Goal: Information Seeking & Learning: Learn about a topic

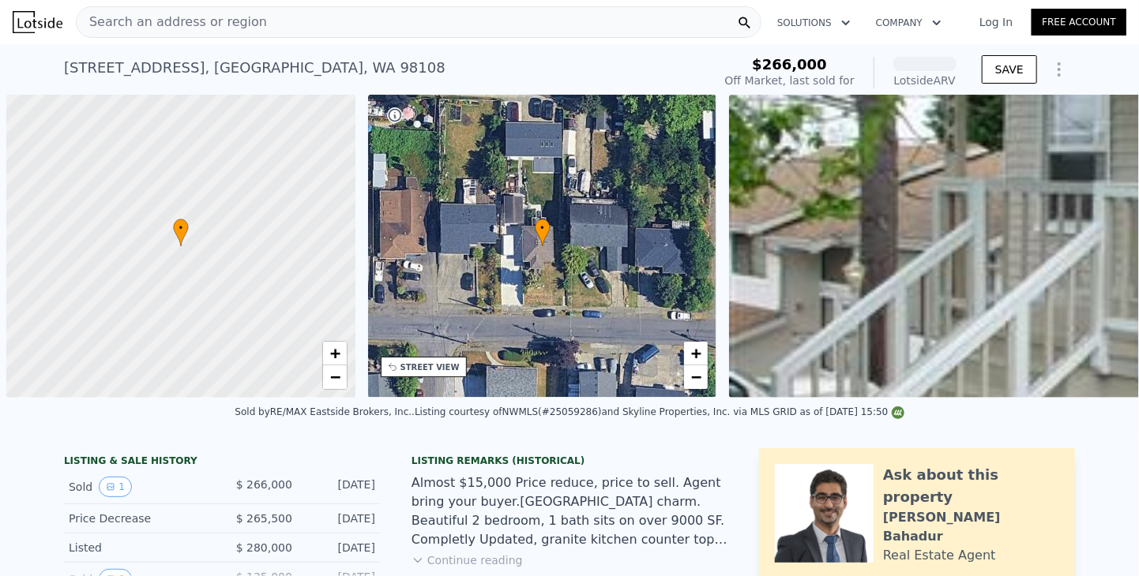
scroll to position [0, 6]
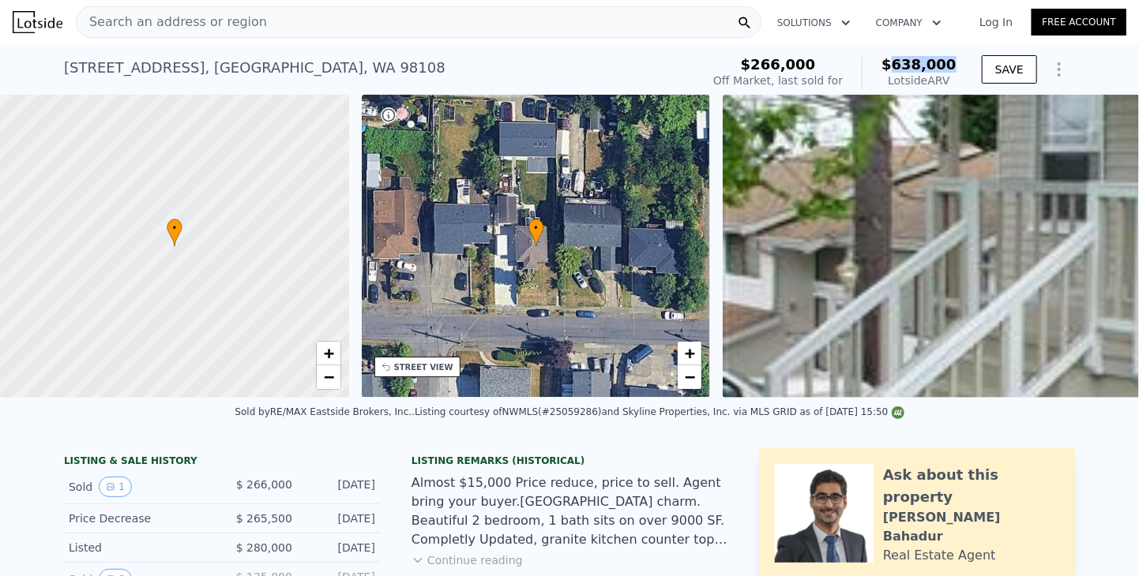
drag, startPoint x: 928, startPoint y: 64, endPoint x: 957, endPoint y: 64, distance: 28.4
click at [957, 64] on div "$266,000 Off Market, last sold for $638,000 Lotside ARV" at bounding box center [835, 73] width 256 height 44
click at [252, 69] on div "[STREET_ADDRESS]" at bounding box center [254, 68] width 381 height 22
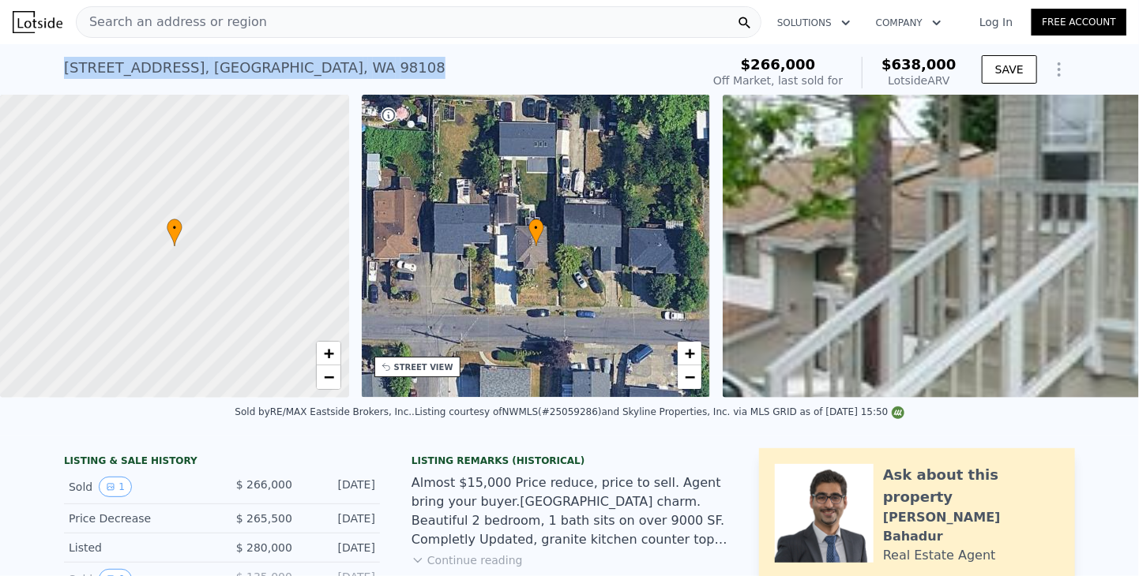
click at [252, 69] on div "[STREET_ADDRESS]" at bounding box center [254, 68] width 381 height 22
copy div "[STREET_ADDRESS] Sold [DATE] for $266k (~ARV $638k )"
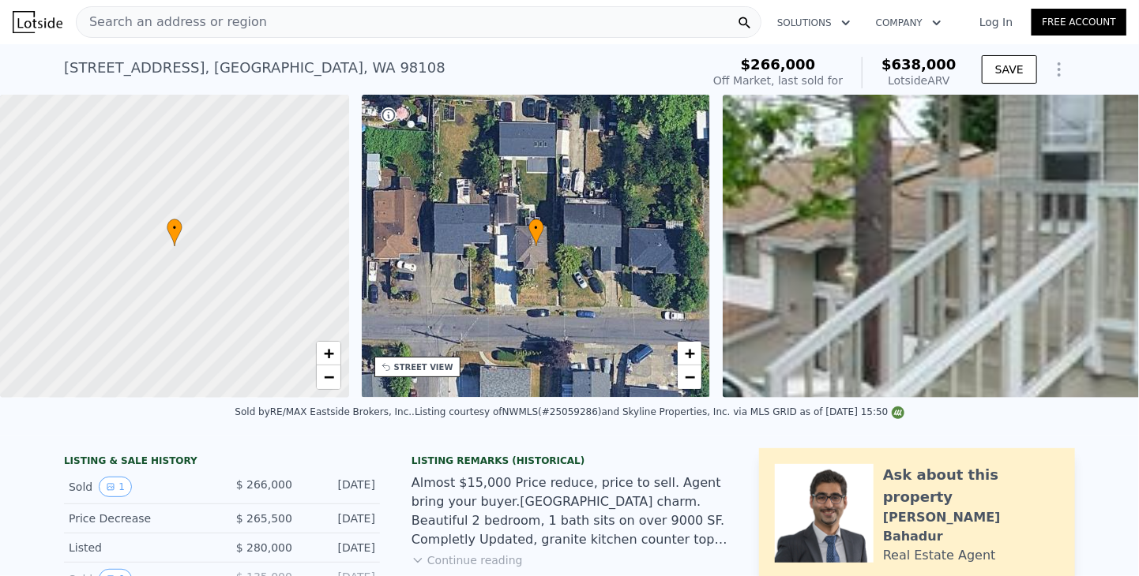
click at [201, 15] on span "Search an address or region" at bounding box center [172, 22] width 190 height 19
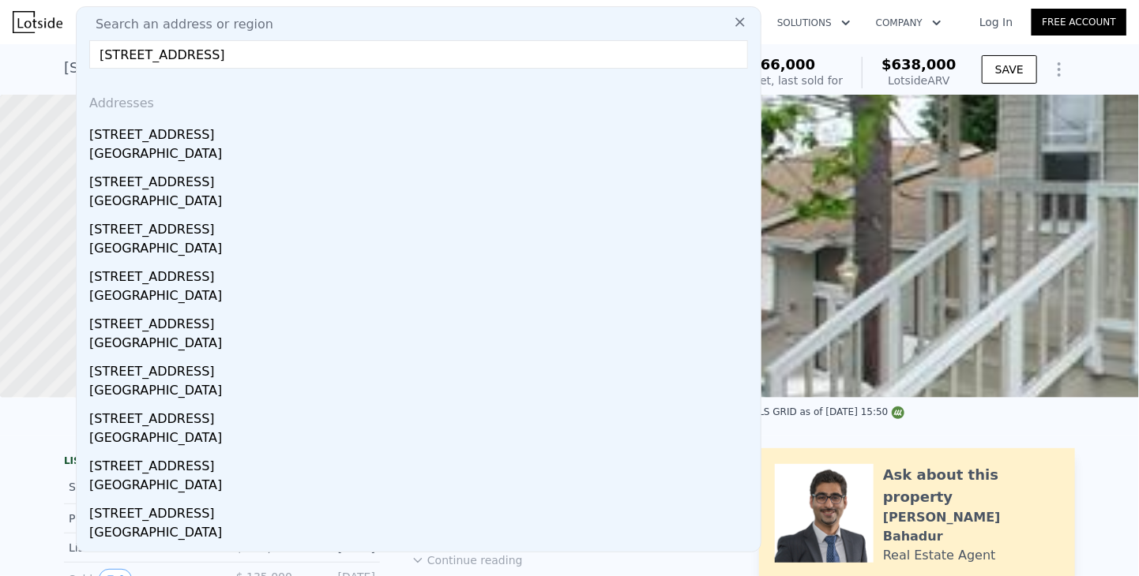
type input "[STREET_ADDRESS]"
drag, startPoint x: 121, startPoint y: 136, endPoint x: 928, endPoint y: 70, distance: 810.3
click at [121, 136] on div "[STREET_ADDRESS]" at bounding box center [421, 131] width 665 height 25
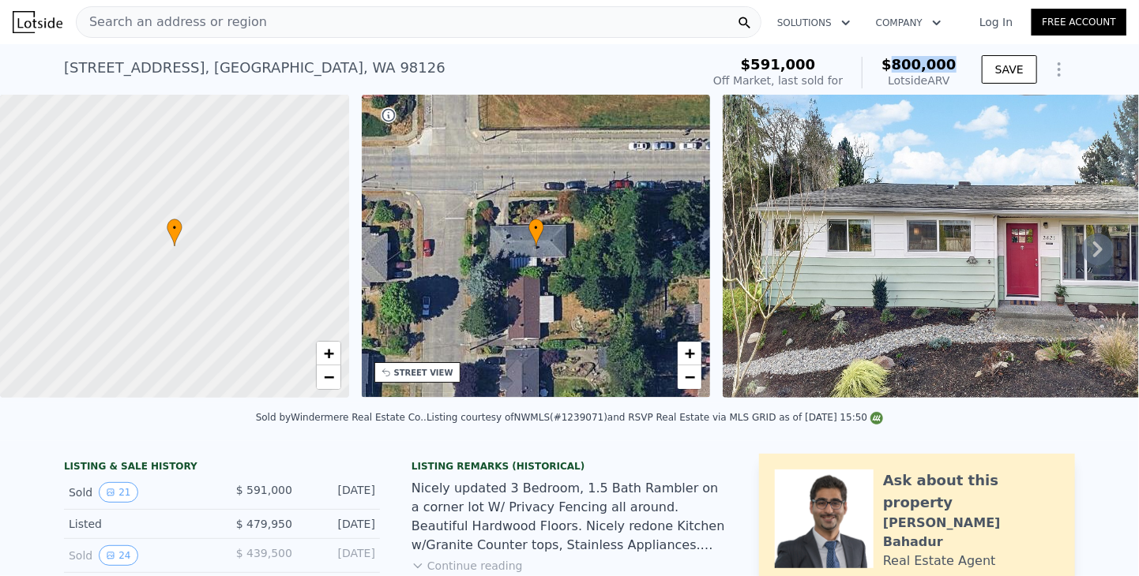
drag, startPoint x: 898, startPoint y: 60, endPoint x: 957, endPoint y: 63, distance: 58.5
click at [957, 63] on div "$591,000 Off Market, last sold for $800,000 Lotside ARV" at bounding box center [835, 73] width 256 height 44
copy span "800,000"
click at [249, 23] on div "Search an address or region" at bounding box center [418, 22] width 685 height 32
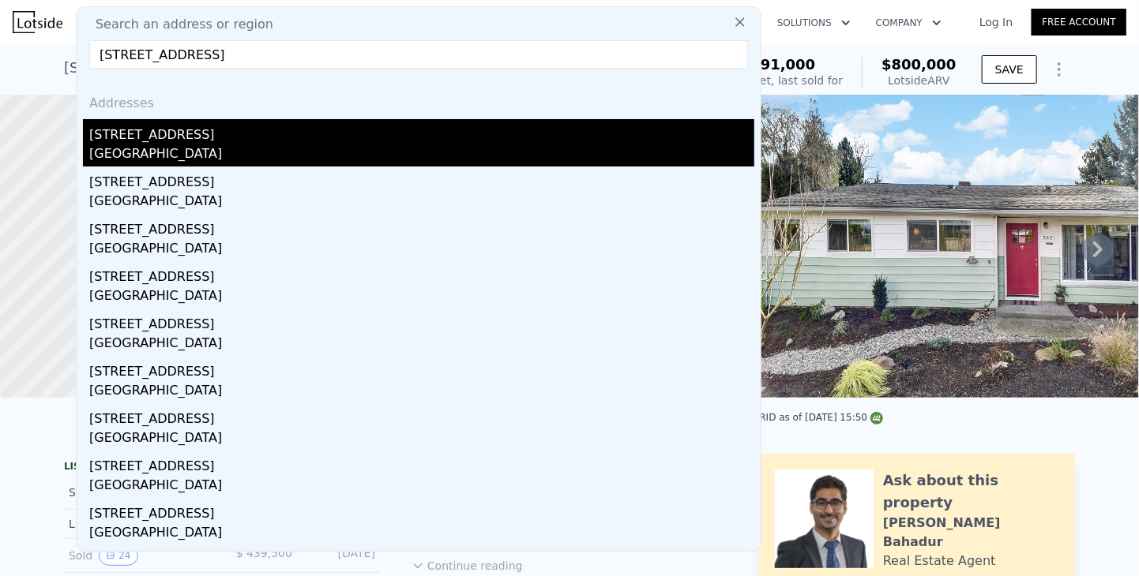
type input "[STREET_ADDRESS]"
click at [148, 148] on div "[GEOGRAPHIC_DATA]" at bounding box center [421, 155] width 665 height 22
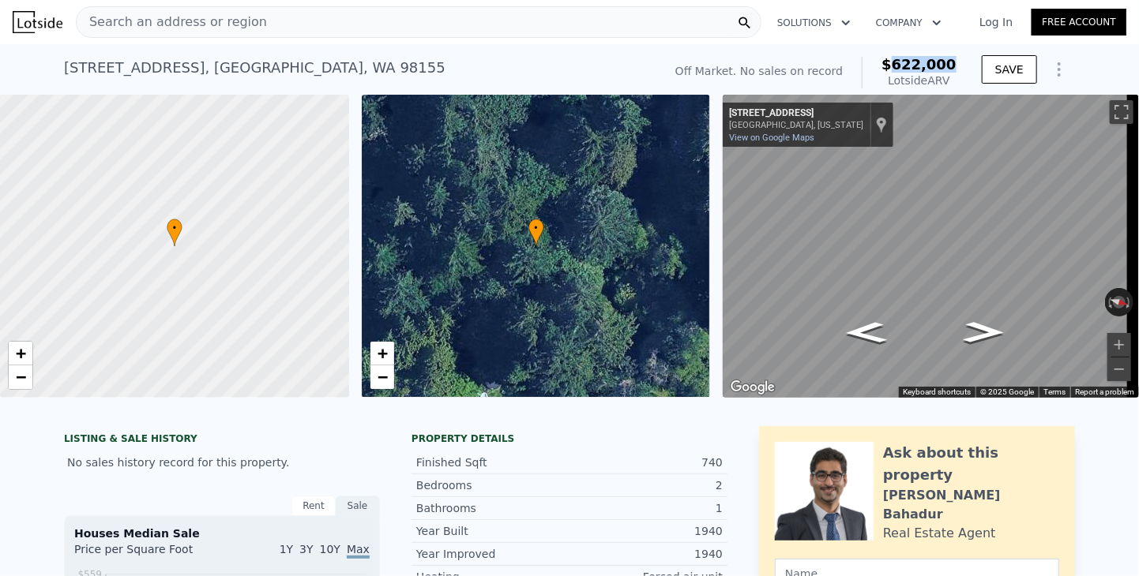
drag, startPoint x: 903, startPoint y: 60, endPoint x: 957, endPoint y: 61, distance: 53.7
click at [957, 61] on div "Off Market. No sales on record $622,000 Lotside ARV" at bounding box center [816, 73] width 294 height 44
copy span "622,000"
click at [129, 28] on span "Search an address or region" at bounding box center [172, 22] width 190 height 19
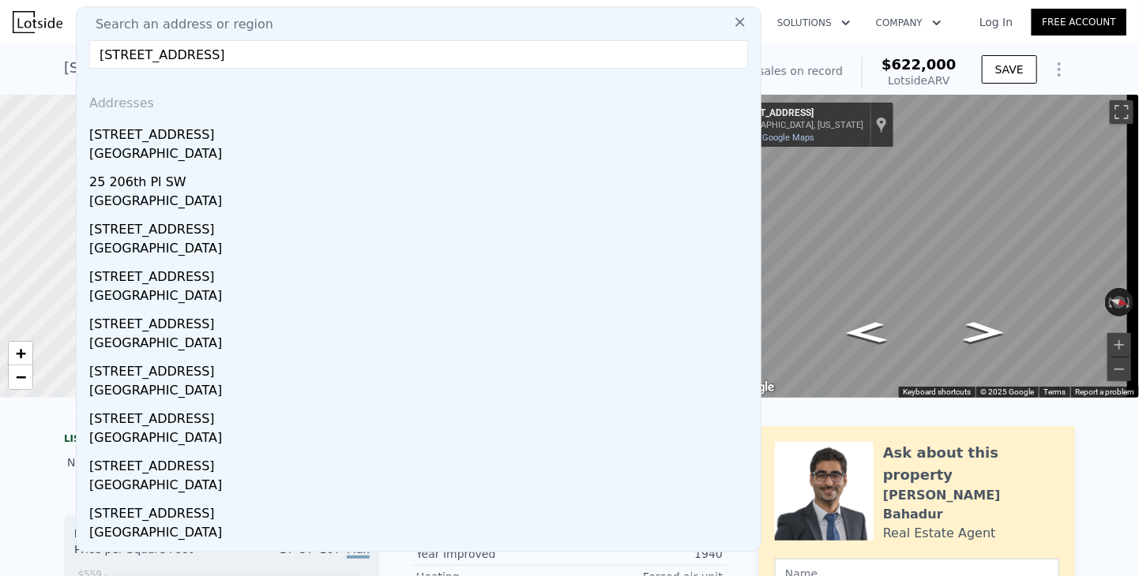
click at [371, 58] on input "[STREET_ADDRESS]" at bounding box center [418, 54] width 658 height 28
drag, startPoint x: 340, startPoint y: 52, endPoint x: -32, endPoint y: 25, distance: 372.8
click at [0, 25] on html "Search an address or region Search an address or region [STREET_ADDRESS] Addres…" at bounding box center [569, 288] width 1139 height 576
drag, startPoint x: 300, startPoint y: 58, endPoint x: -41, endPoint y: 47, distance: 341.3
click at [0, 47] on html "Search an address or region Search an address or region [STREET_ADDRESS] Addres…" at bounding box center [569, 288] width 1139 height 576
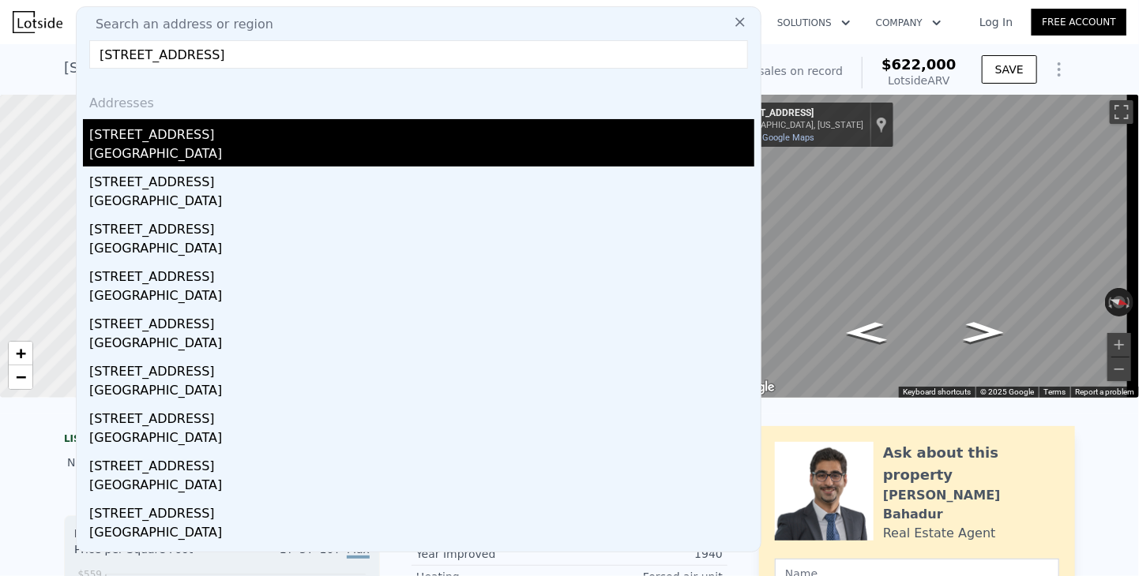
type input "[STREET_ADDRESS]"
click at [119, 146] on div "[GEOGRAPHIC_DATA]" at bounding box center [421, 155] width 665 height 22
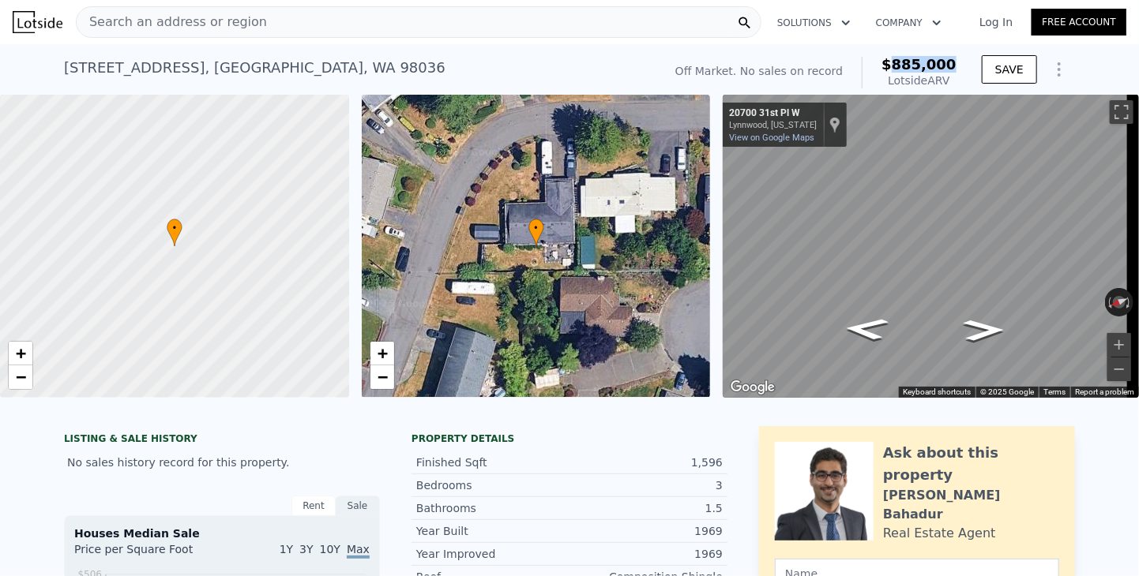
drag, startPoint x: 903, startPoint y: 62, endPoint x: 958, endPoint y: 61, distance: 55.3
click at [958, 61] on div "Off Market. No sales on record $885,000 Lotside ARV" at bounding box center [816, 73] width 294 height 44
copy span "885,000"
